Goal: Task Accomplishment & Management: Manage account settings

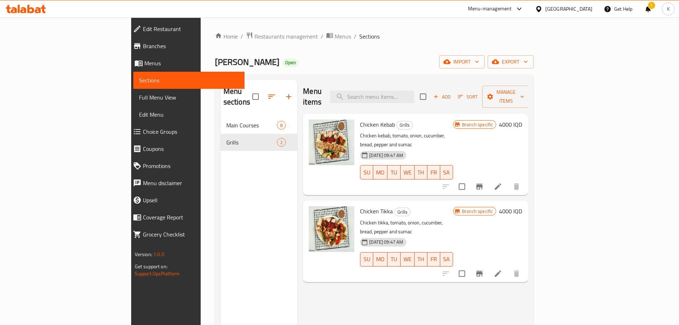
click at [512, 8] on div "Menu-management" at bounding box center [490, 9] width 44 height 9
click at [488, 66] on div "All Plugins Agent Campaigns Center Menu-management Restaurant-Management" at bounding box center [508, 55] width 107 height 64
click at [490, 62] on div "All Plugins Agent Campaigns Center Menu-management Restaurant-Management" at bounding box center [508, 55] width 107 height 64
click at [489, 64] on div "All Plugins Agent Campaigns Center Menu-management Restaurant-Management" at bounding box center [508, 55] width 107 height 64
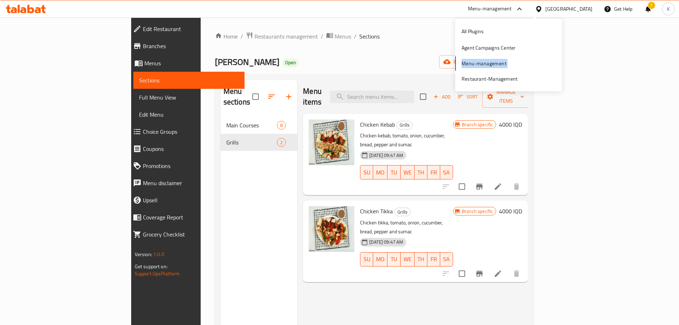
click at [489, 64] on div "All Plugins Agent Campaigns Center Menu-management Restaurant-Management" at bounding box center [508, 55] width 107 height 64
drag, startPoint x: 455, startPoint y: 62, endPoint x: 319, endPoint y: 50, distance: 136.7
click at [451, 61] on div "[PERSON_NAME] Open import export" at bounding box center [374, 61] width 319 height 13
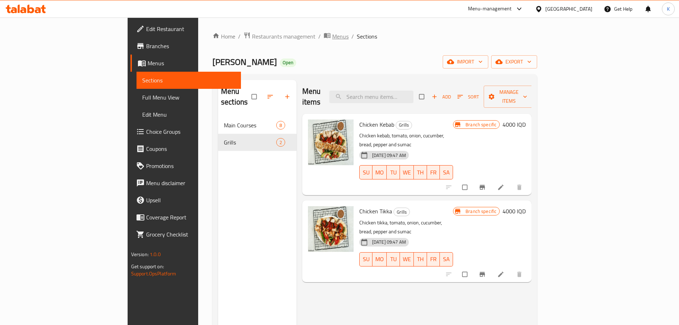
click at [332, 38] on span "Menus" at bounding box center [340, 36] width 16 height 9
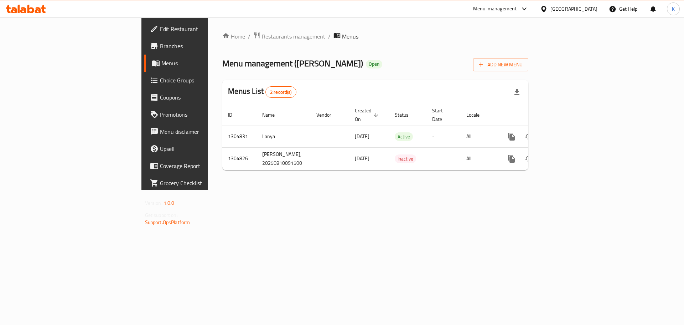
click at [262, 38] on span "Restaurants management" at bounding box center [293, 36] width 63 height 9
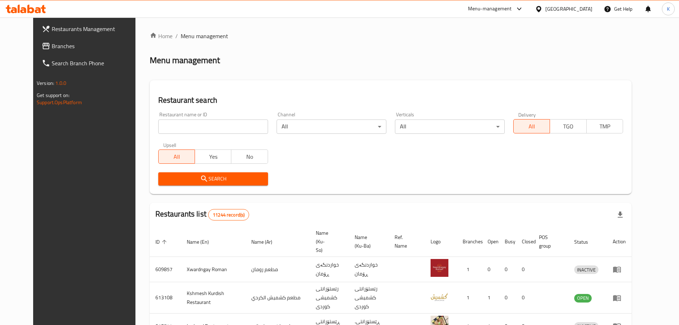
click at [512, 8] on div "Menu-management" at bounding box center [490, 9] width 44 height 9
click at [474, 65] on div "All Plugins Agent Campaigns Center Menu-management Restaurant-Management" at bounding box center [508, 55] width 107 height 64
click at [475, 64] on div "All Plugins Agent Campaigns Center Menu-management Restaurant-Management" at bounding box center [508, 55] width 107 height 64
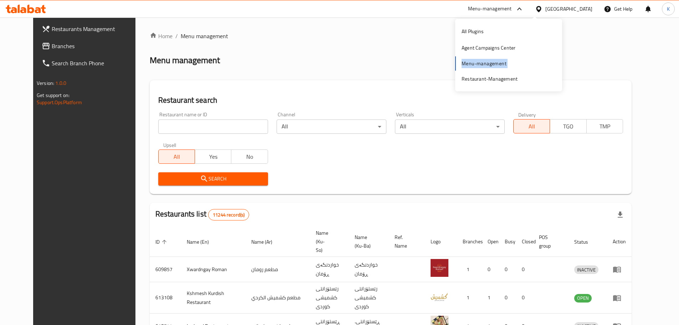
click at [475, 64] on div "All Plugins Agent Campaigns Center Menu-management Restaurant-Management" at bounding box center [508, 55] width 107 height 64
click at [584, 38] on ol "Home / Menu management" at bounding box center [391, 36] width 482 height 9
click at [524, 8] on icon at bounding box center [519, 9] width 9 height 9
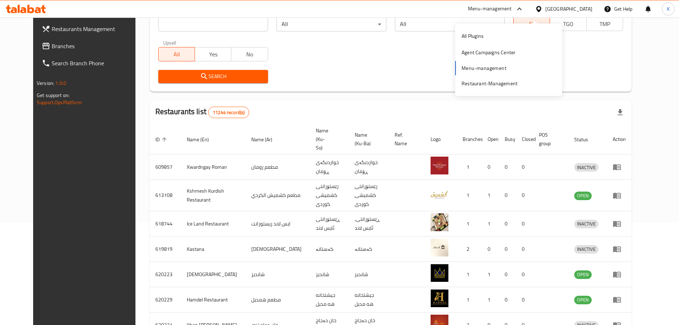
scroll to position [107, 0]
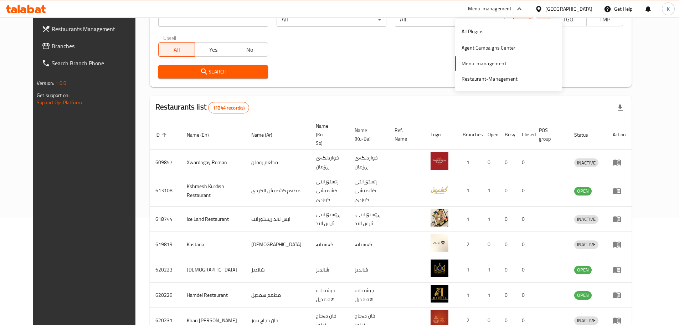
click at [479, 65] on div "All Plugins Agent Campaigns Center Menu-management Restaurant-Management" at bounding box center [508, 55] width 107 height 64
click at [204, 26] on input "search" at bounding box center [213, 19] width 110 height 14
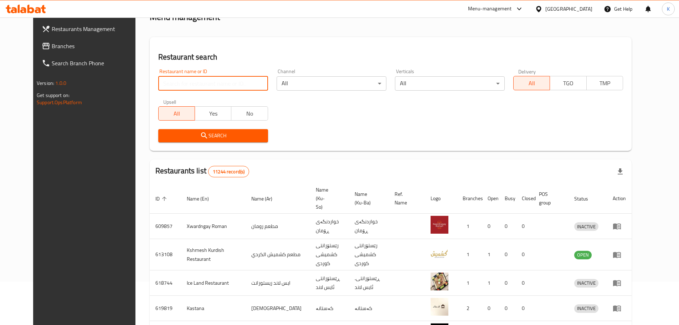
scroll to position [36, 0]
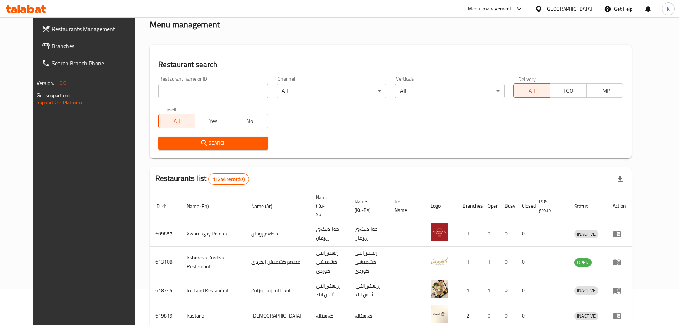
click at [512, 9] on div "Menu-management" at bounding box center [490, 9] width 44 height 9
click at [164, 93] on input "search" at bounding box center [213, 91] width 110 height 14
paste input "Love Shake"
type input "Love Shake"
click button "Search" at bounding box center [213, 143] width 110 height 13
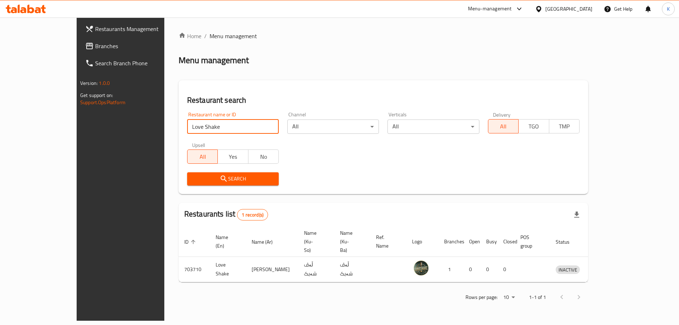
scroll to position [0, 0]
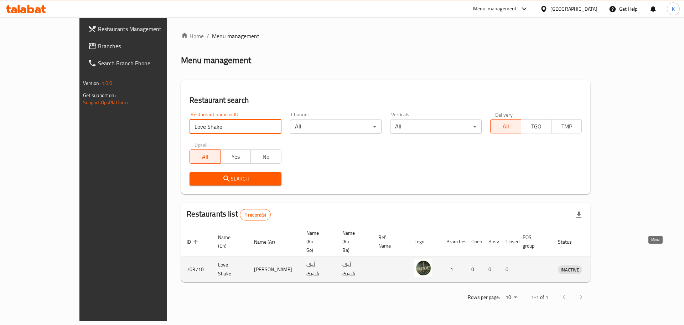
click at [604, 268] on icon "enhanced table" at bounding box center [602, 269] width 2 height 3
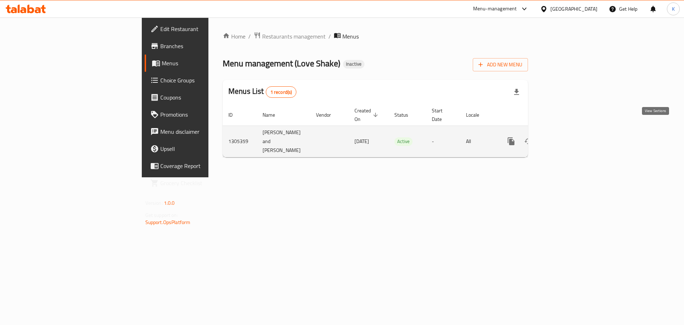
click at [566, 138] on icon "enhanced table" at bounding box center [563, 141] width 6 height 6
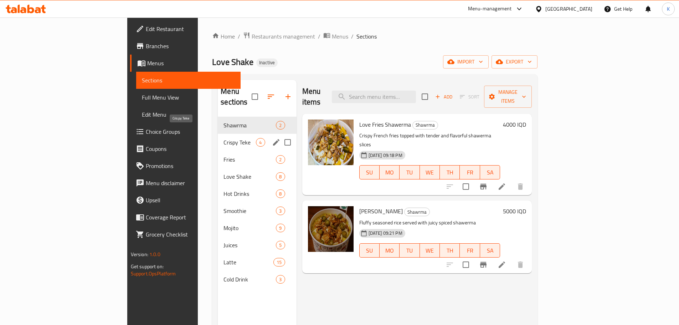
click at [224, 138] on span "Crispy Teke" at bounding box center [240, 142] width 32 height 9
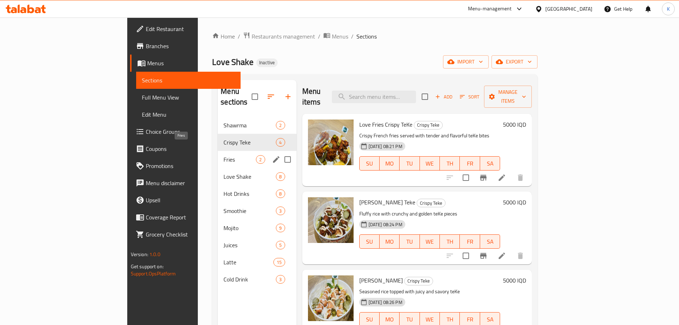
click at [224, 155] on span "Fries" at bounding box center [240, 159] width 32 height 9
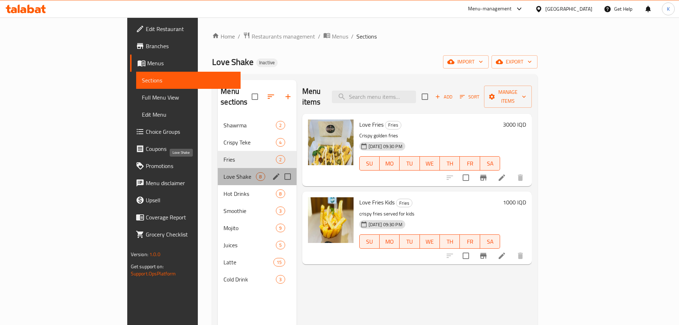
click at [224, 172] on span "Love Shake" at bounding box center [240, 176] width 32 height 9
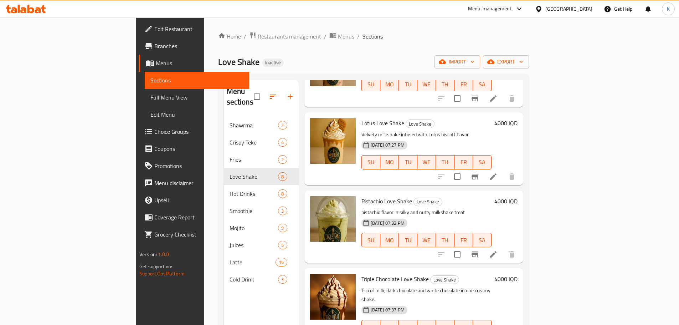
scroll to position [316, 0]
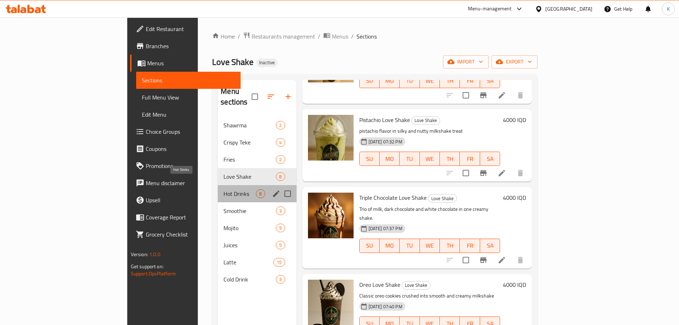
click at [224, 189] on span "Hot Drinks" at bounding box center [240, 193] width 32 height 9
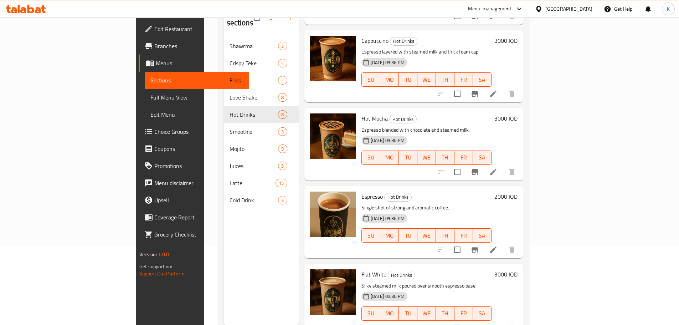
scroll to position [100, 0]
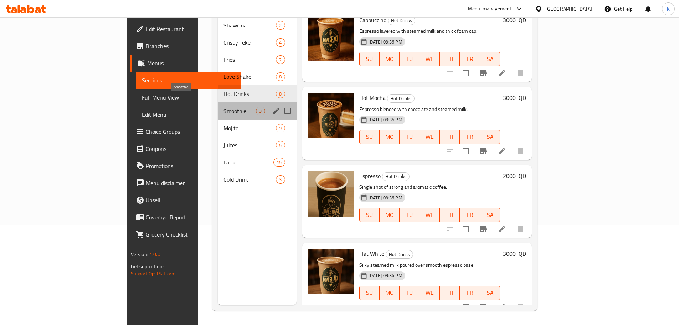
click at [224, 107] on span "Smoothie" at bounding box center [240, 111] width 32 height 9
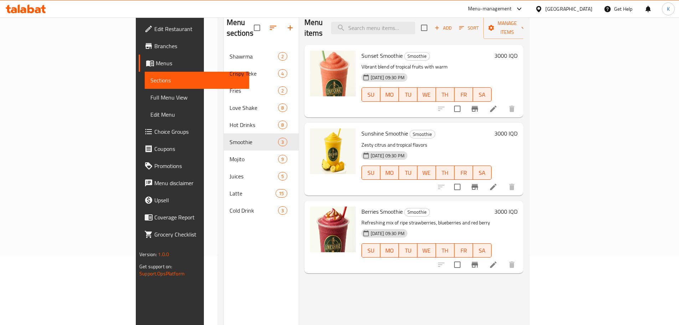
scroll to position [100, 0]
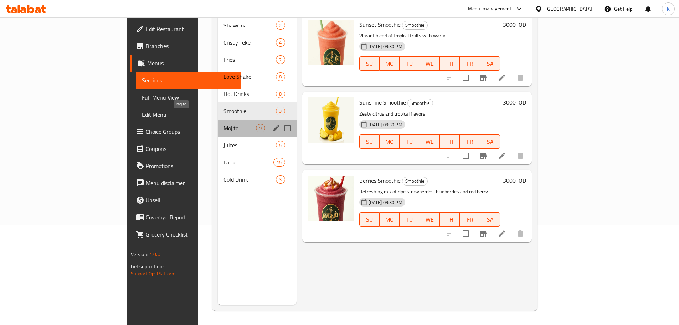
click at [224, 124] on span "Mojito" at bounding box center [240, 128] width 32 height 9
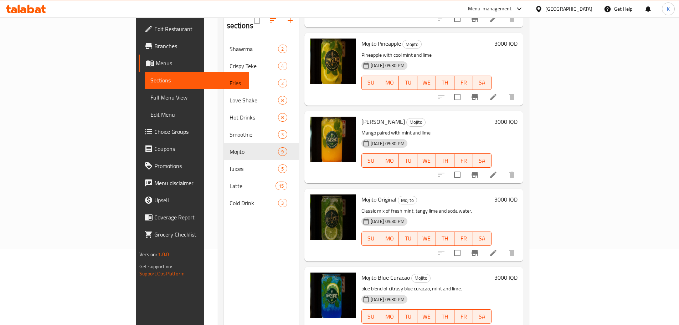
scroll to position [29, 0]
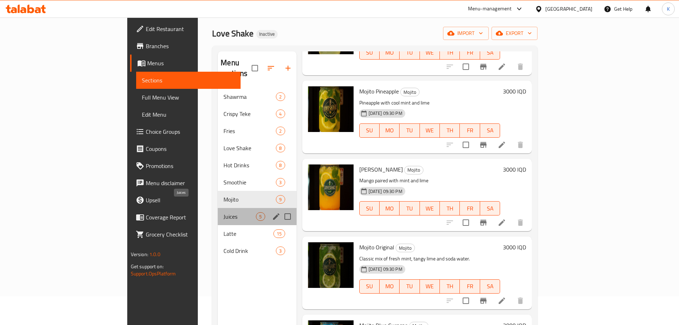
click at [224, 212] on span "Juices" at bounding box center [240, 216] width 32 height 9
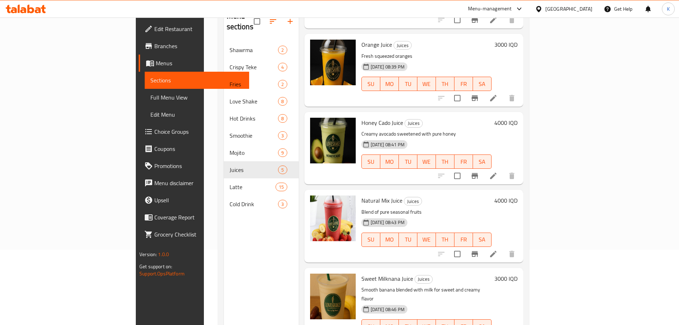
scroll to position [100, 0]
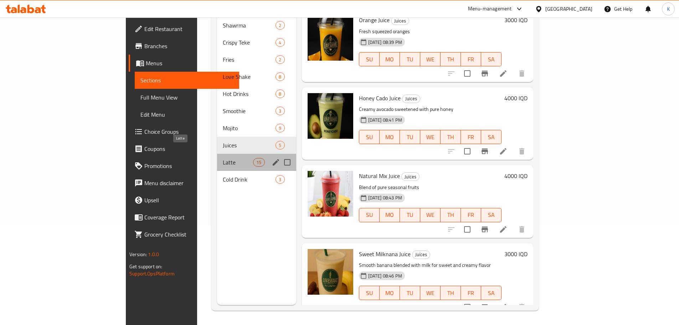
click at [223, 158] on span "Latte" at bounding box center [238, 162] width 30 height 9
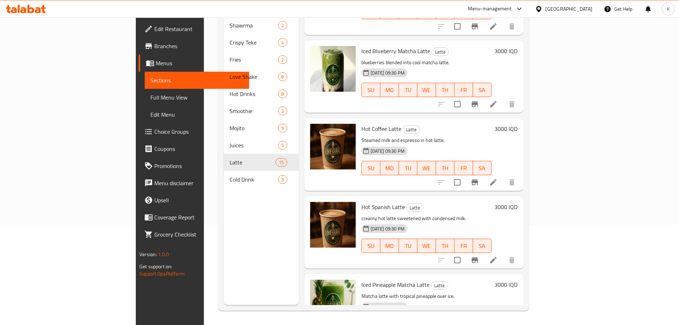
scroll to position [861, 0]
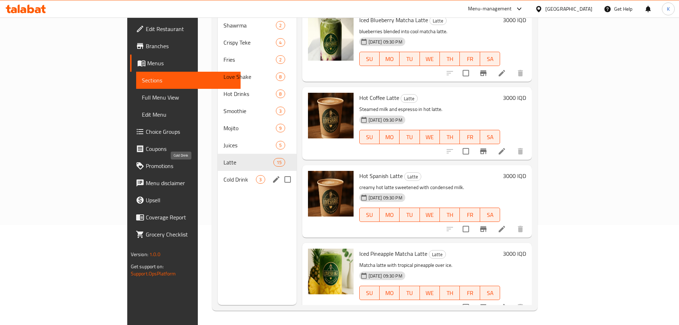
click at [224, 175] on span "Cold Drink" at bounding box center [240, 179] width 32 height 9
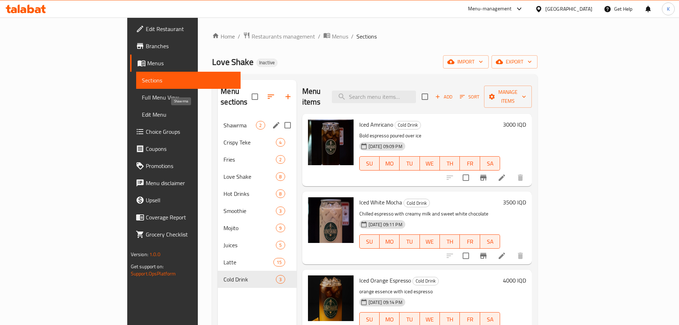
click at [224, 121] on span "Shawrma" at bounding box center [240, 125] width 32 height 9
